Goal: Information Seeking & Learning: Check status

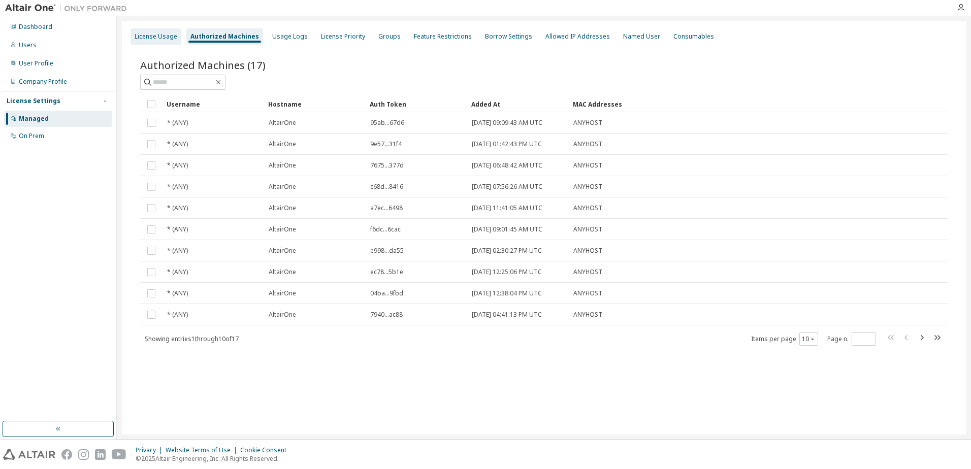
click at [150, 34] on div "License Usage" at bounding box center [156, 36] width 43 height 8
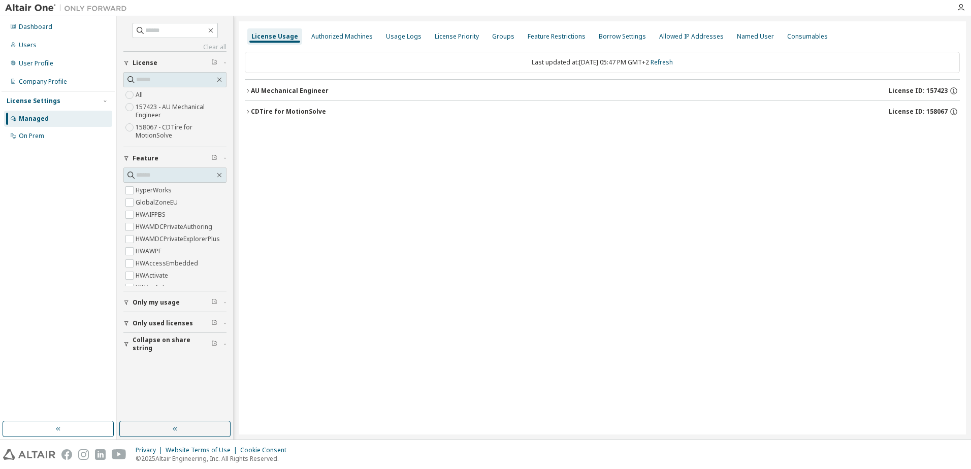
click at [249, 87] on button "AU Mechanical Engineer License ID: 157423" at bounding box center [602, 91] width 715 height 22
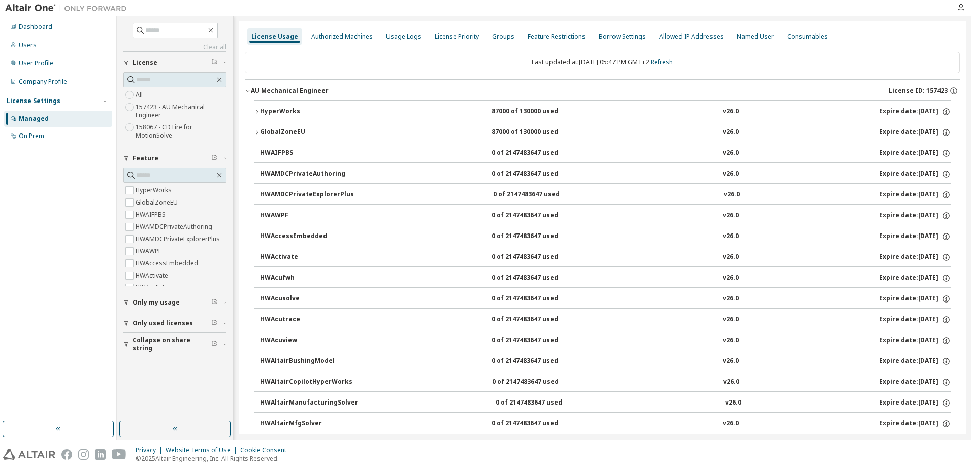
click at [160, 323] on span "Only used licenses" at bounding box center [162, 323] width 60 height 8
click at [142, 339] on label "Yes" at bounding box center [142, 339] width 12 height 12
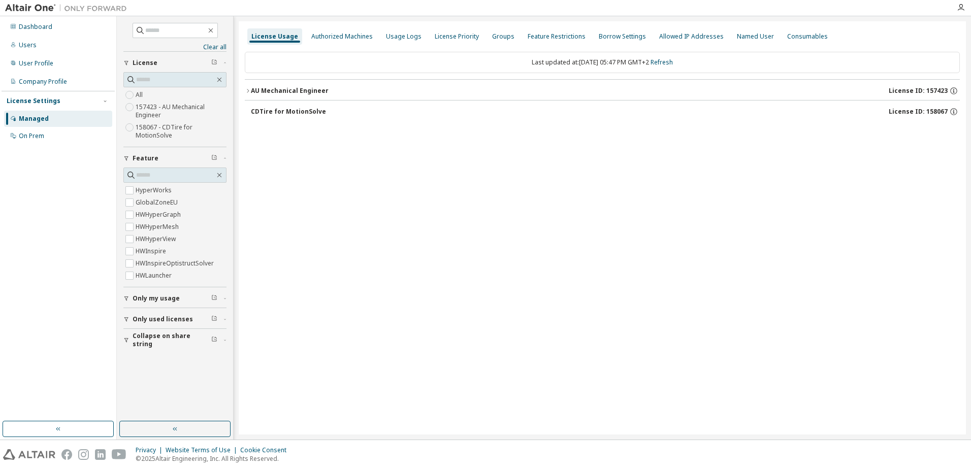
click at [248, 92] on icon "button" at bounding box center [248, 91] width 6 height 6
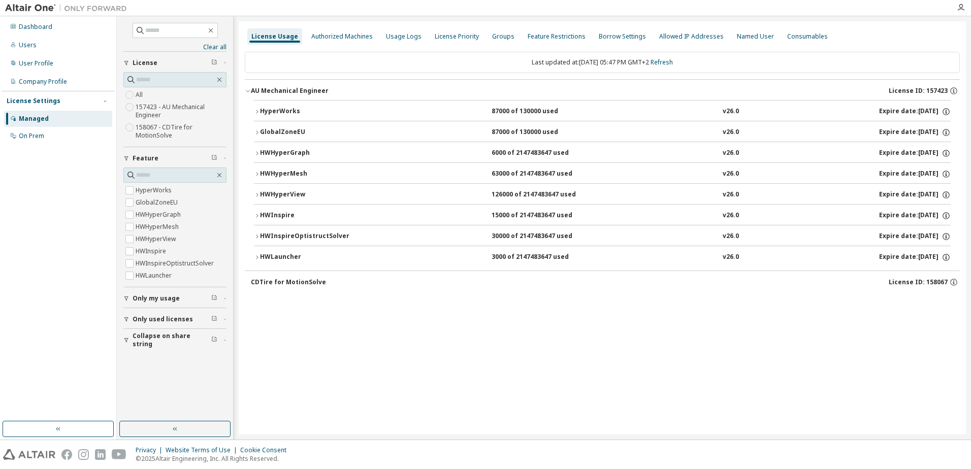
click at [258, 174] on icon "button" at bounding box center [257, 174] width 6 height 6
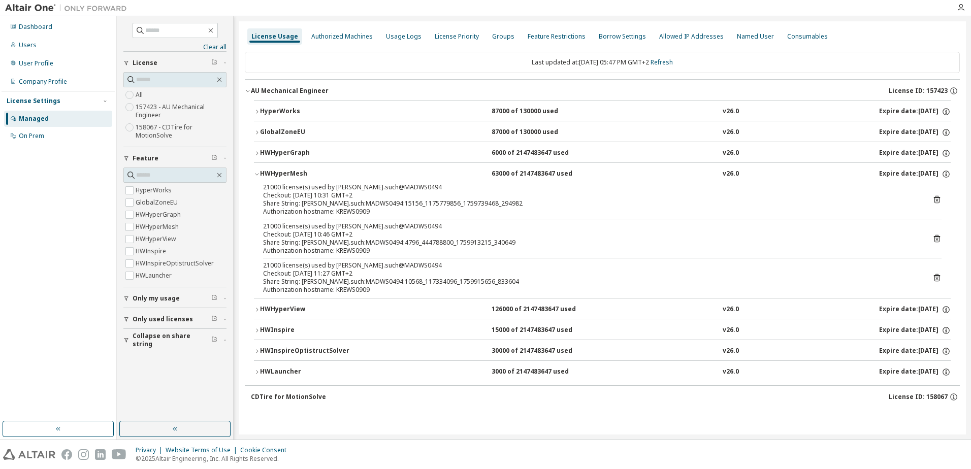
click at [259, 306] on button "HWHyperView 126000 of 2147483647 used v26.0 Expire date: [DATE]" at bounding box center [602, 309] width 696 height 22
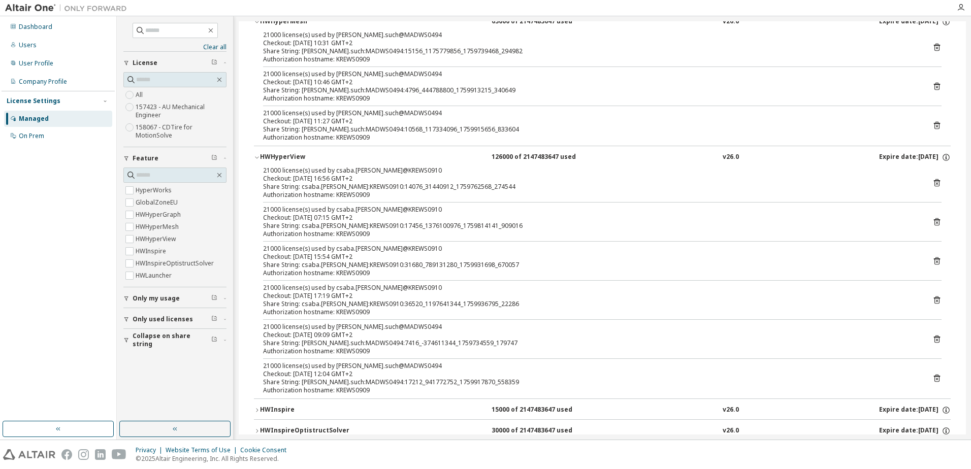
scroll to position [203, 0]
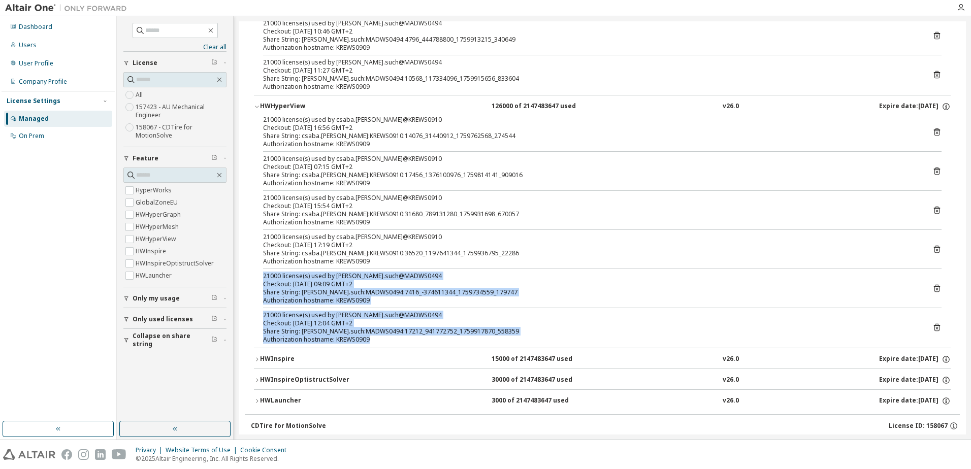
drag, startPoint x: 377, startPoint y: 339, endPoint x: 260, endPoint y: 273, distance: 133.9
click at [260, 273] on div "21000 license(s) used by csaba.[PERSON_NAME]@KREWS0910 Checkout: [DATE] 16:56 G…" at bounding box center [602, 232] width 696 height 232
click at [258, 358] on icon "button" at bounding box center [257, 359] width 6 height 6
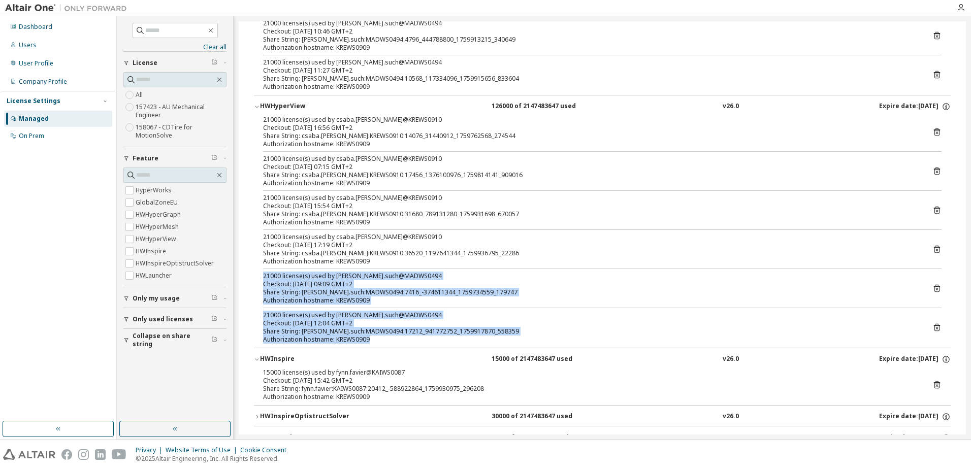
scroll to position [254, 0]
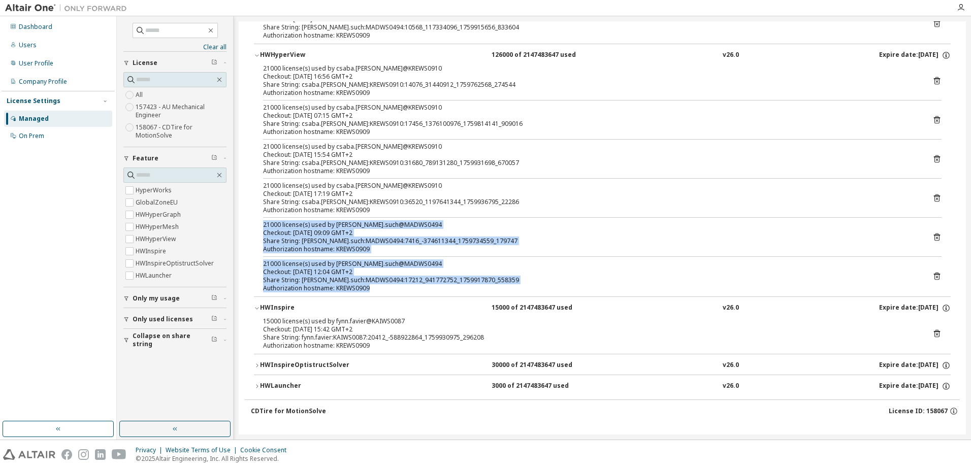
click at [257, 364] on icon "button" at bounding box center [257, 365] width 6 height 6
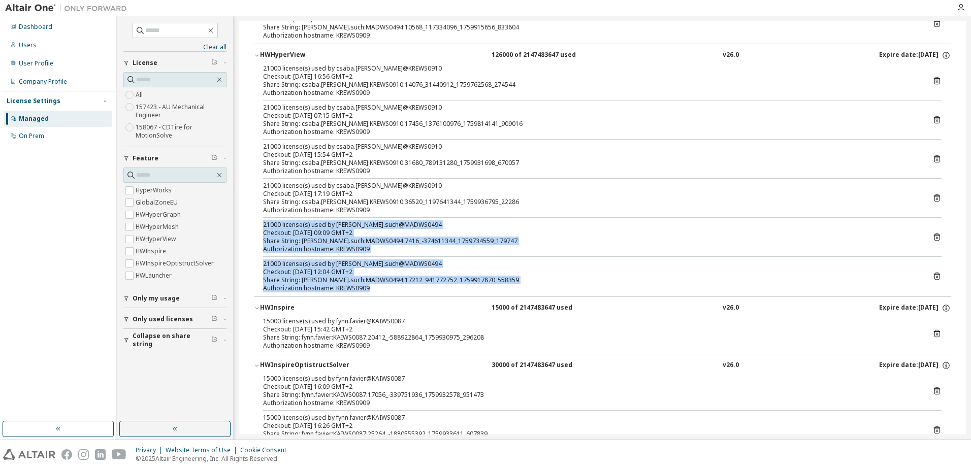
scroll to position [330, 0]
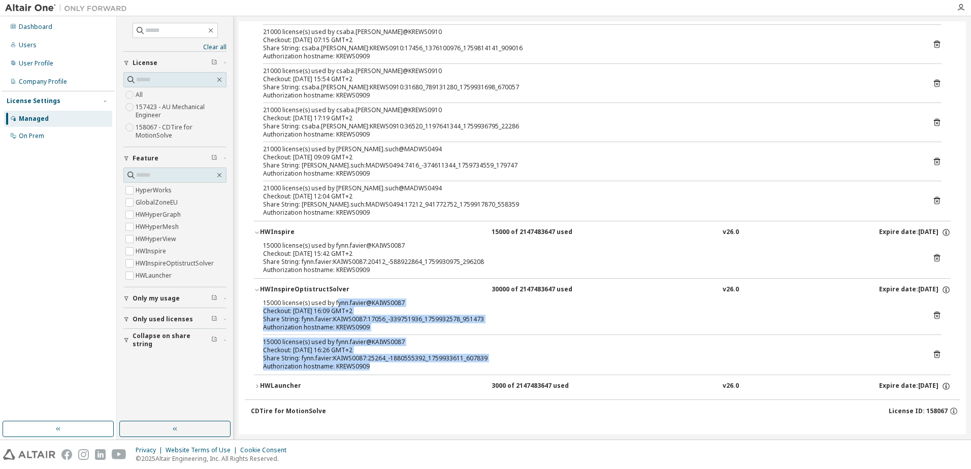
drag, startPoint x: 337, startPoint y: 304, endPoint x: 374, endPoint y: 368, distance: 73.9
click at [374, 368] on div "15000 license(s) used by fynn.favier@KAIWS0087 Checkout: [DATE] 16:09 GMT+2 Sha…" at bounding box center [602, 337] width 696 height 76
click at [258, 385] on icon "button" at bounding box center [257, 386] width 6 height 6
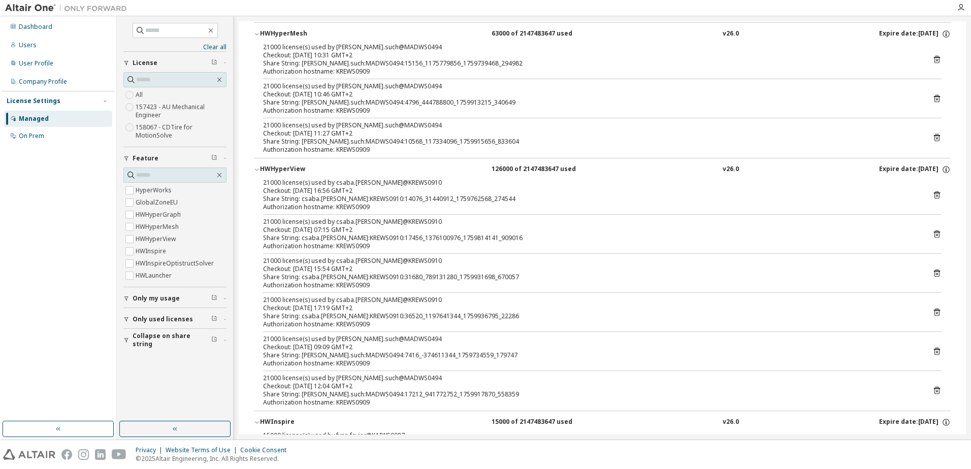
scroll to position [39, 0]
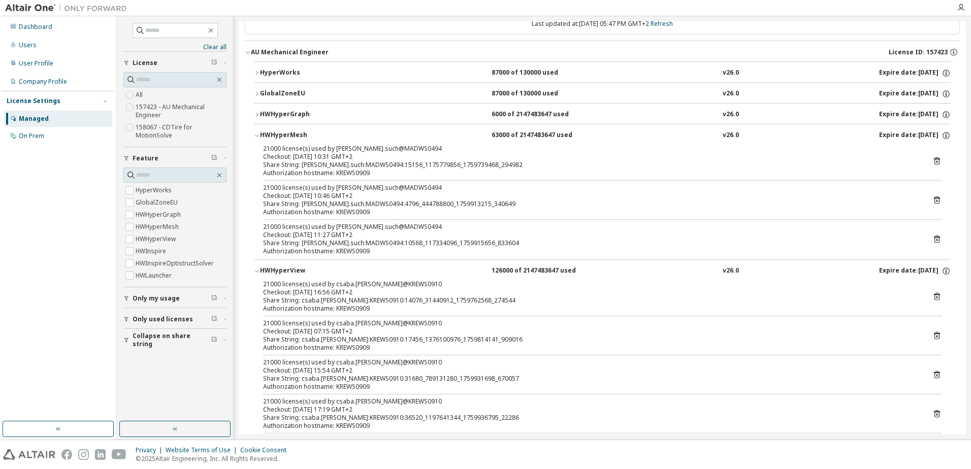
click at [254, 113] on icon "button" at bounding box center [257, 115] width 6 height 6
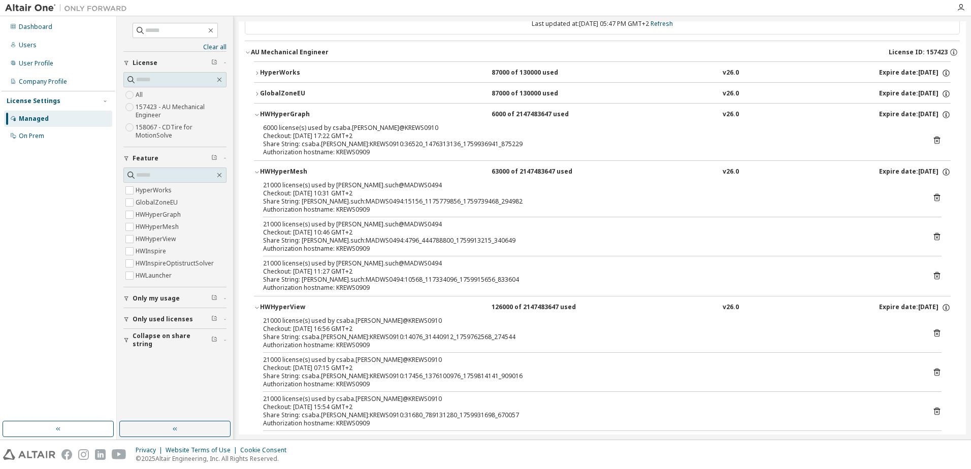
click at [254, 113] on icon "button" at bounding box center [257, 115] width 6 height 6
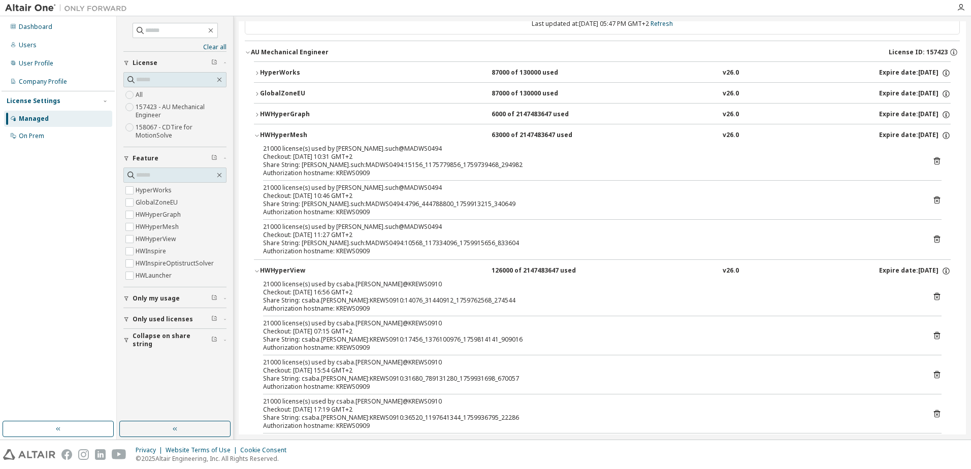
click at [252, 93] on div "HyperWorks 87000 of 130000 used v26.0 Expire date: [DATE] GlobalZoneEU 87000 of…" at bounding box center [602, 433] width 715 height 744
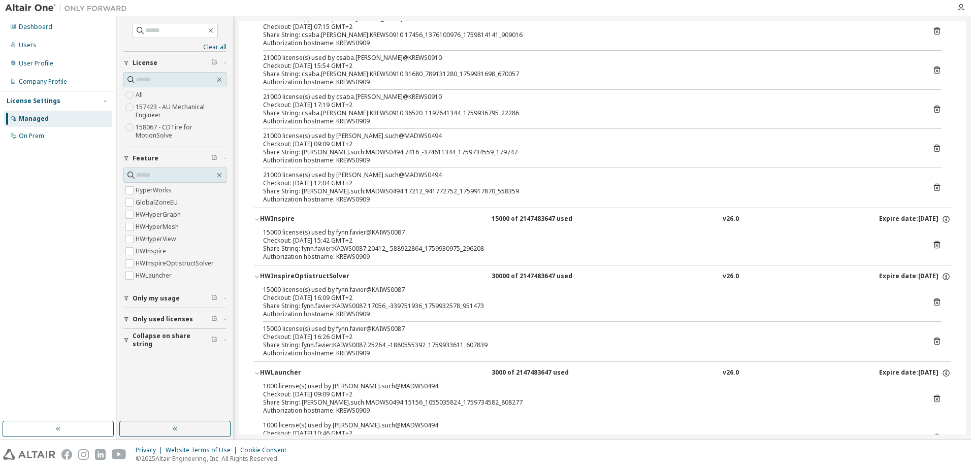
scroll to position [445, 0]
